Goal: Transaction & Acquisition: Purchase product/service

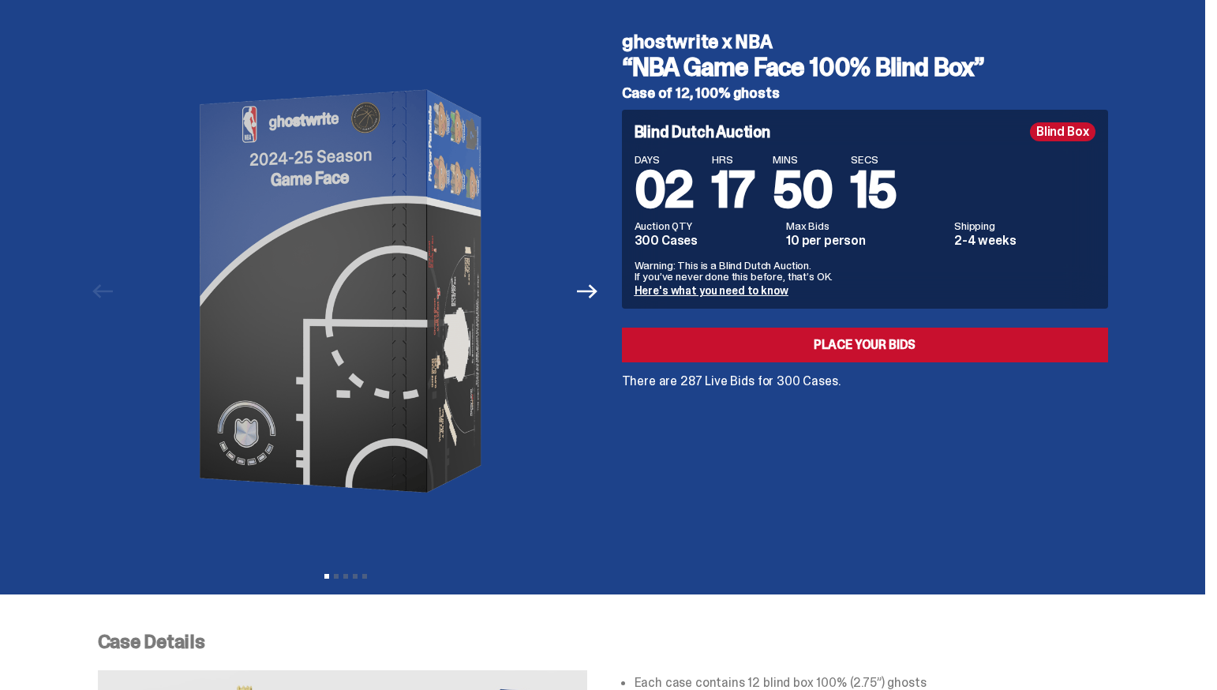
scroll to position [20, 0]
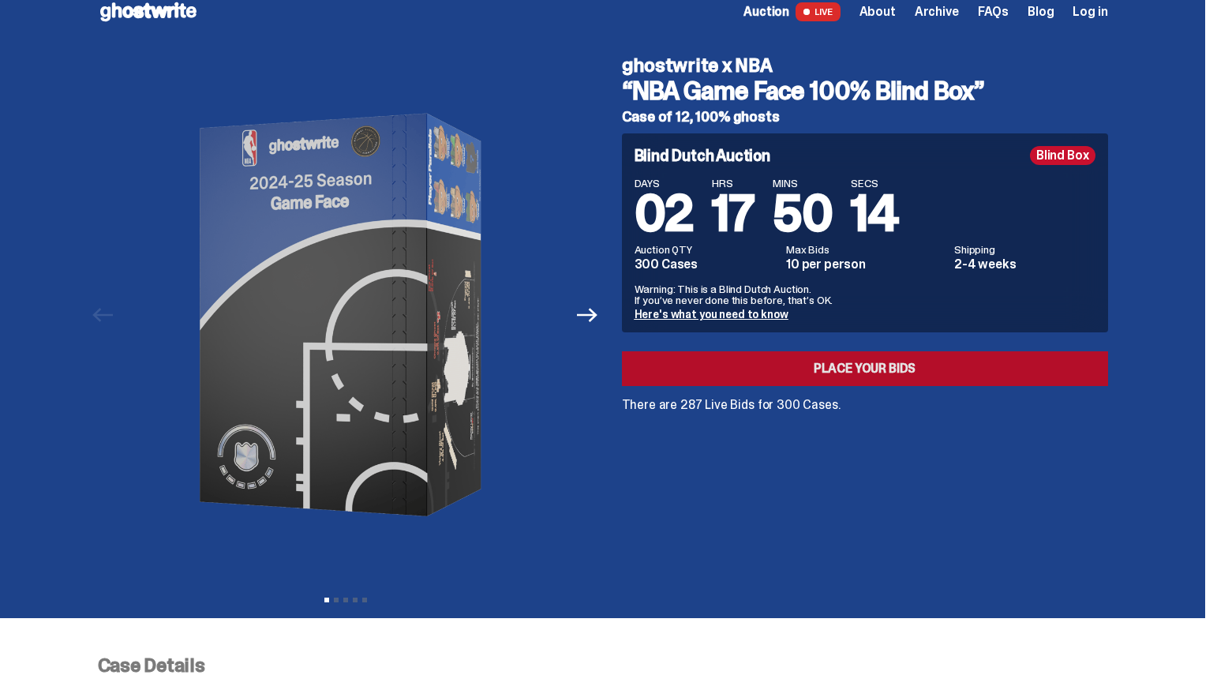
click at [890, 365] on link "Place your Bids" at bounding box center [865, 368] width 486 height 35
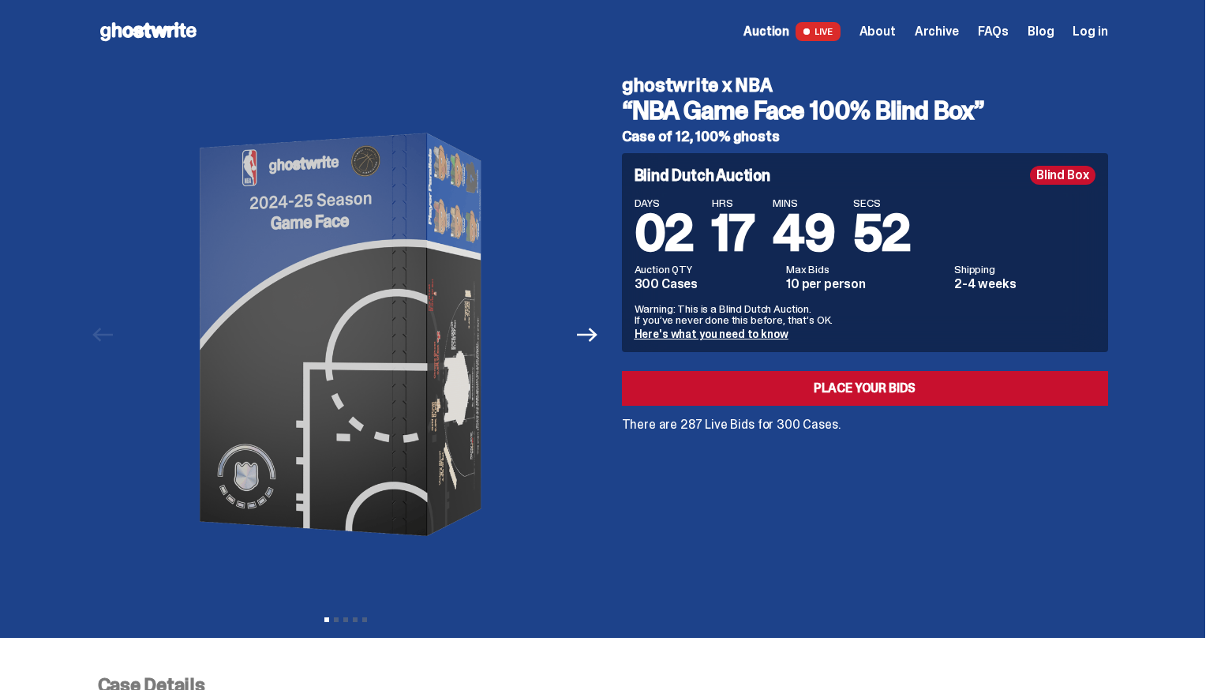
click at [145, 29] on use at bounding box center [148, 31] width 96 height 19
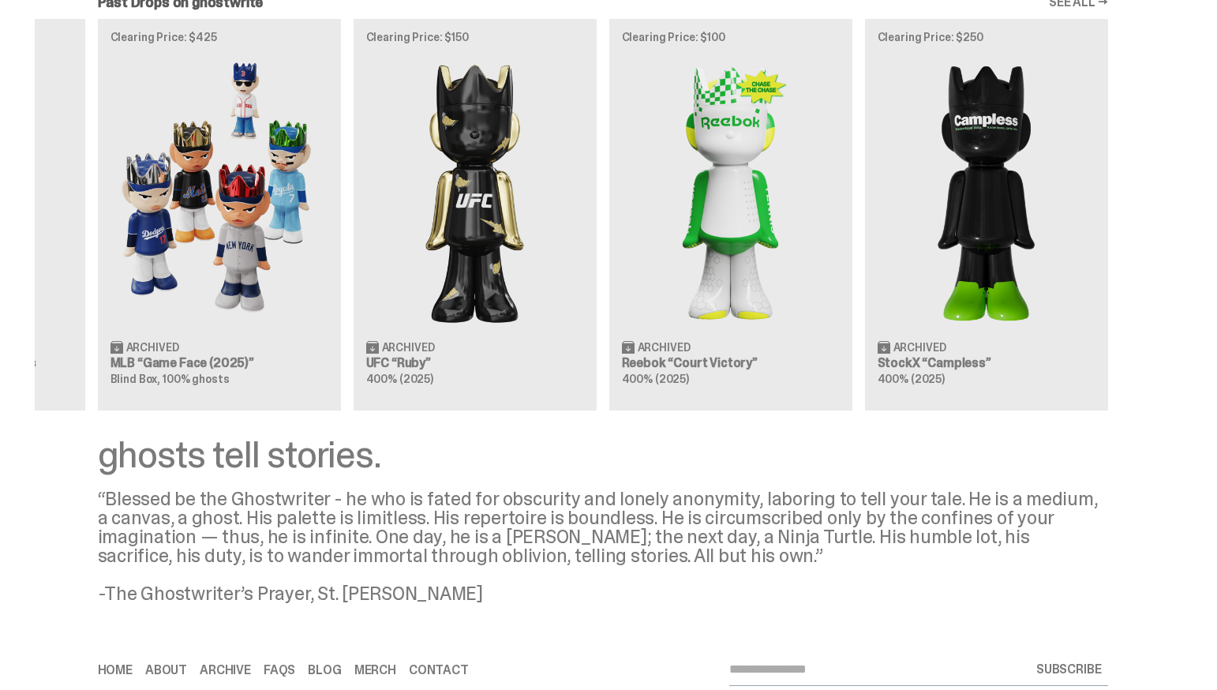
scroll to position [1964, 0]
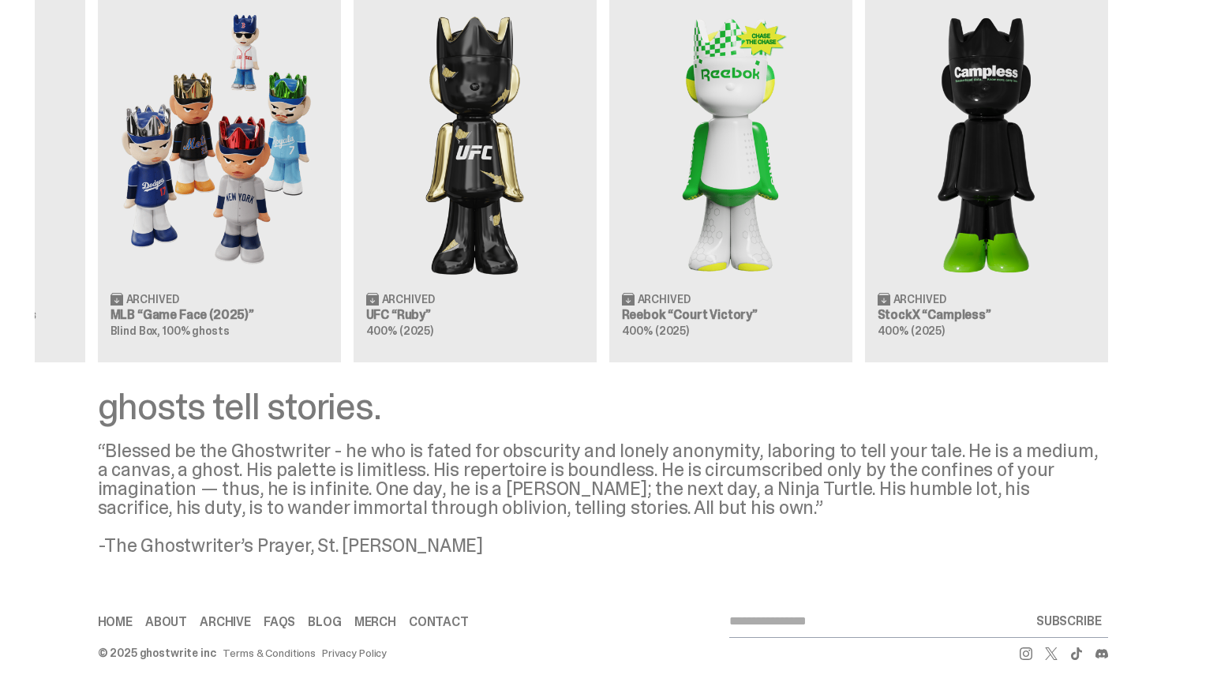
click at [184, 622] on link "About" at bounding box center [166, 622] width 42 height 13
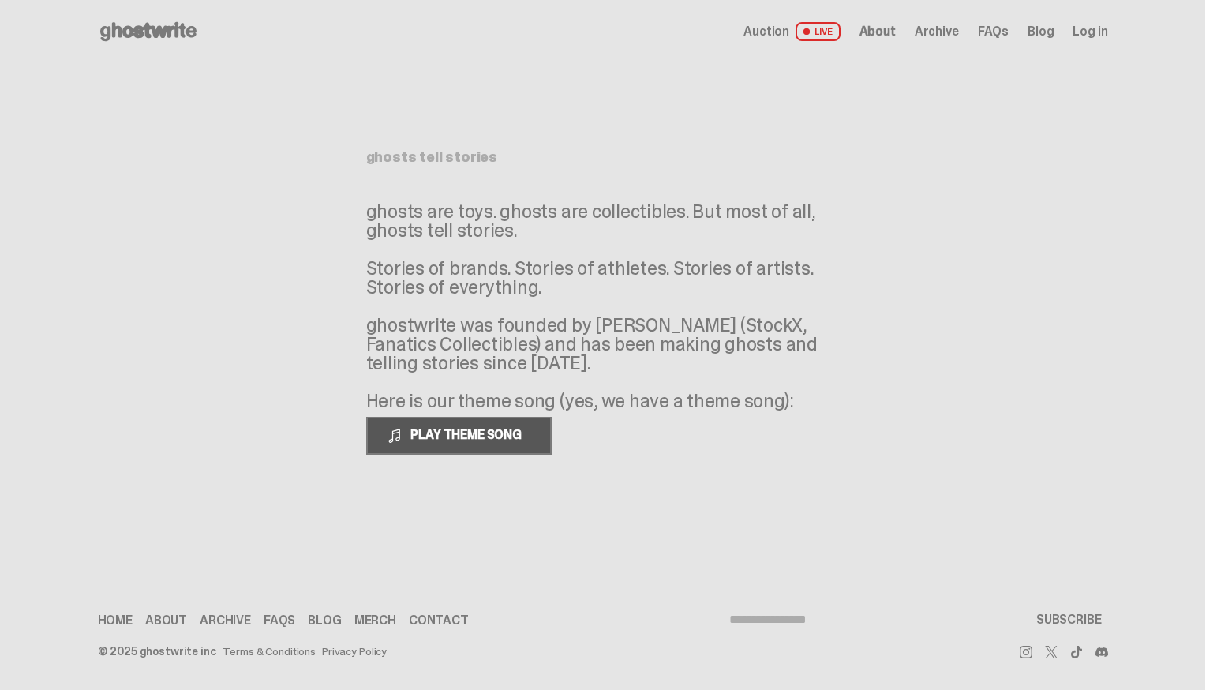
click at [518, 449] on button "PLAY THEME SONG" at bounding box center [458, 436] width 185 height 38
